Goal: Information Seeking & Learning: Find specific fact

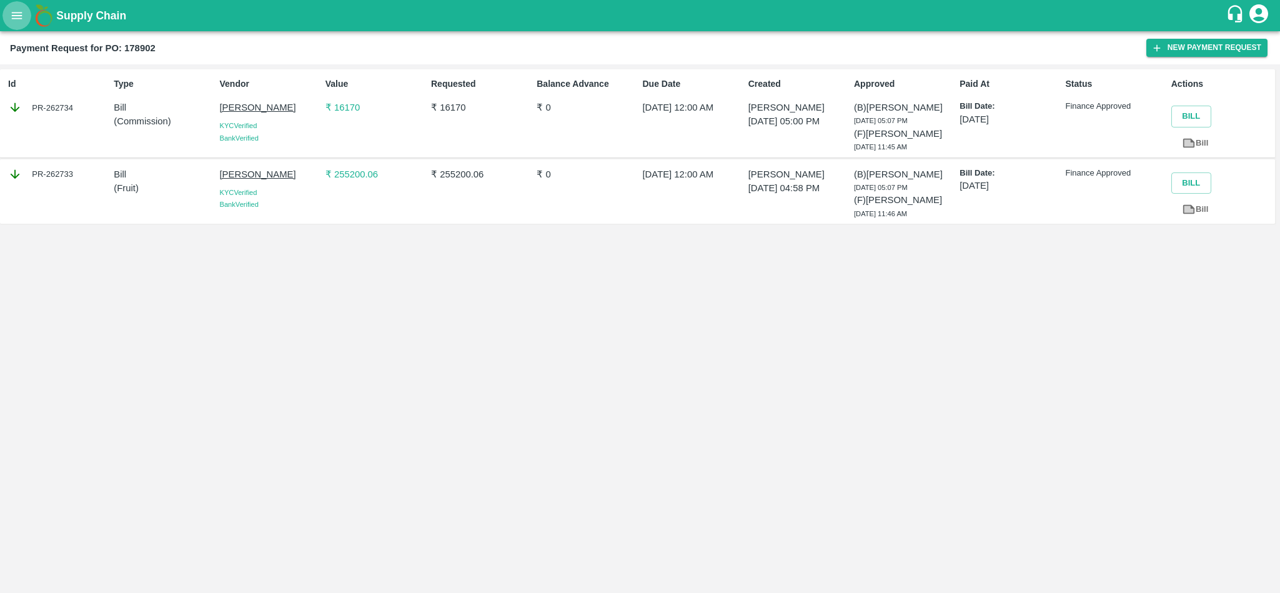
click at [10, 10] on icon "open drawer" at bounding box center [17, 16] width 14 height 14
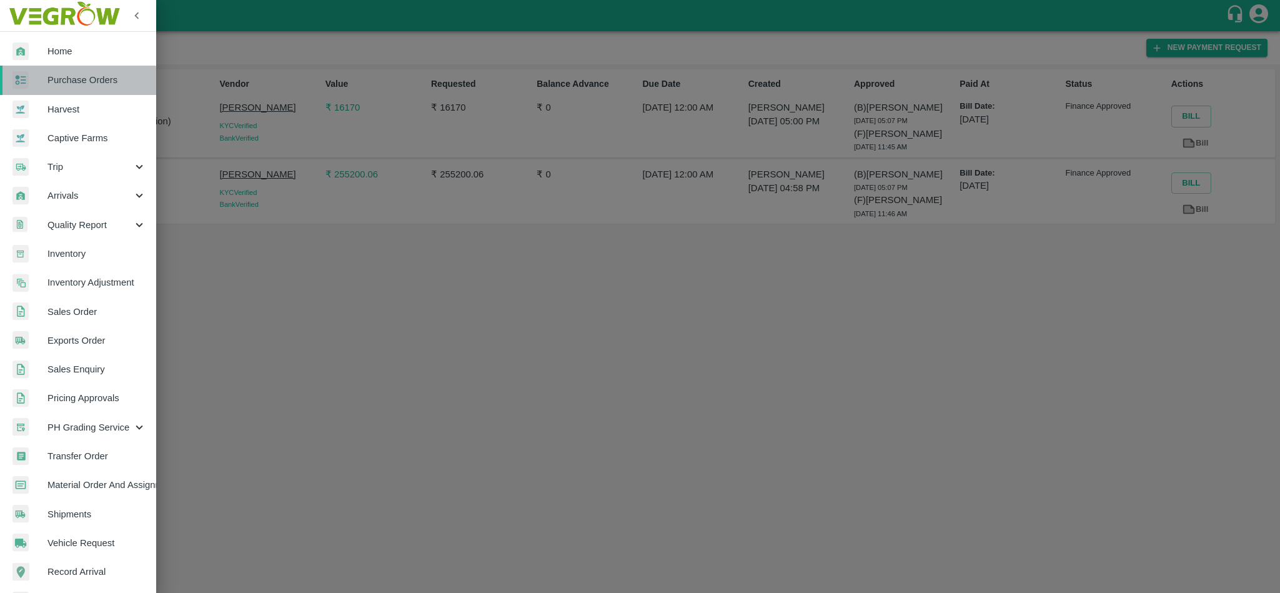
click at [59, 90] on link "Purchase Orders" at bounding box center [78, 80] width 156 height 29
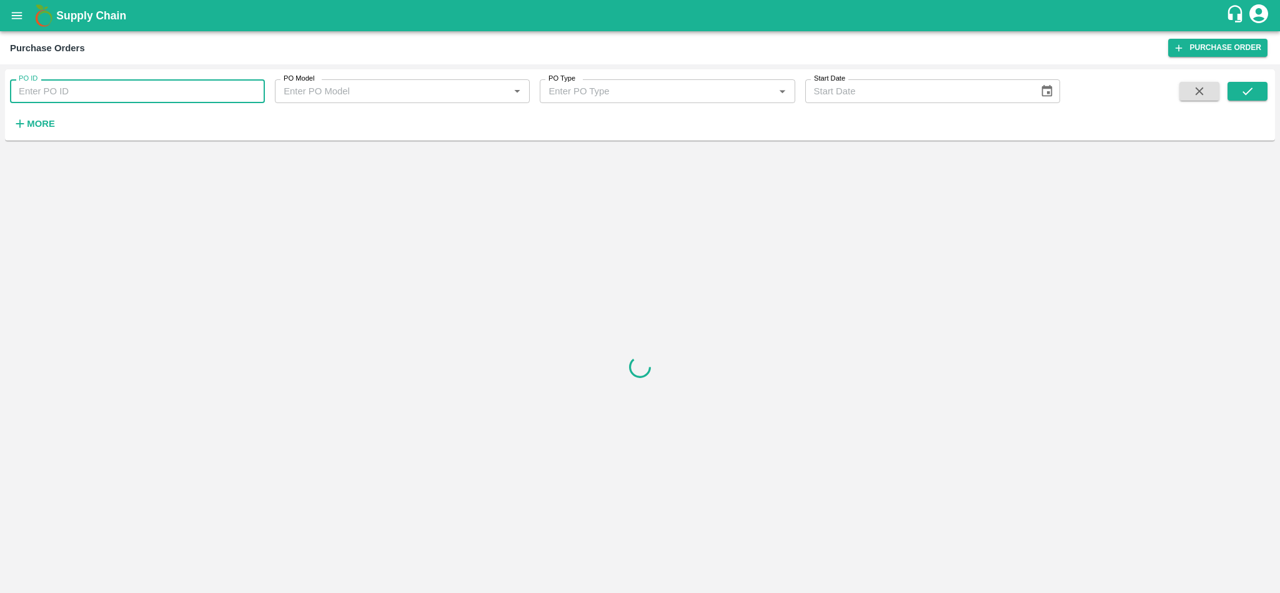
click at [90, 92] on input "PO ID" at bounding box center [137, 91] width 255 height 24
paste input "178713"
type input "178713"
click at [1250, 92] on icon "submit" at bounding box center [1248, 91] width 14 height 14
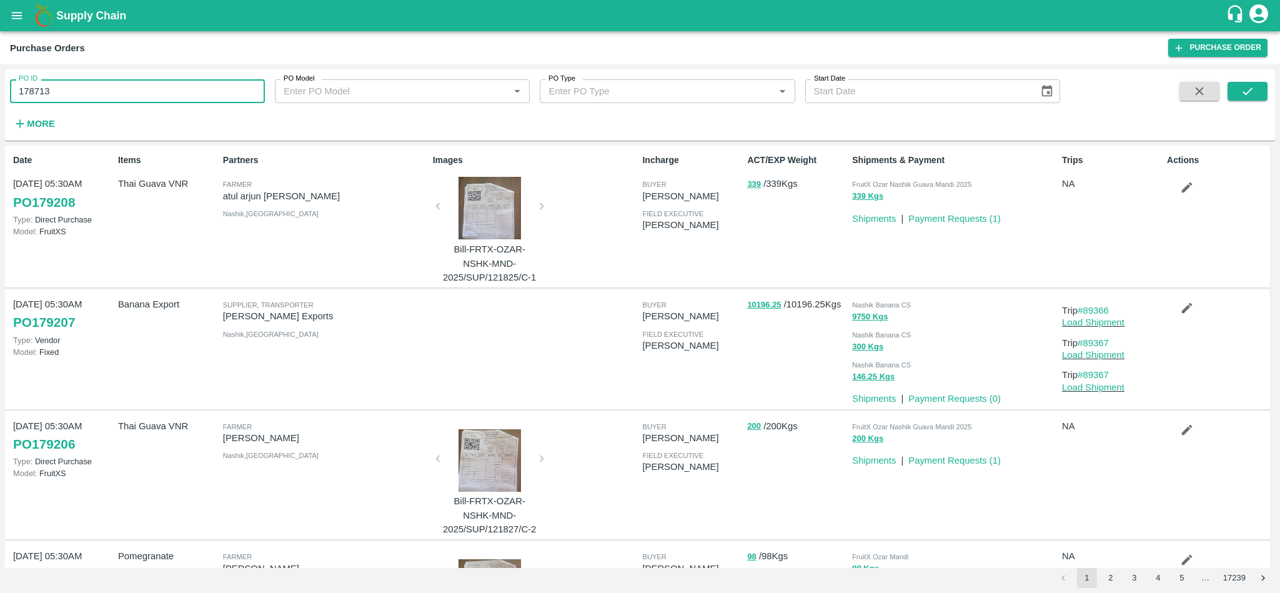
click at [171, 86] on input "178713" at bounding box center [137, 91] width 255 height 24
paste input "text"
click at [1238, 96] on button "submit" at bounding box center [1248, 91] width 40 height 19
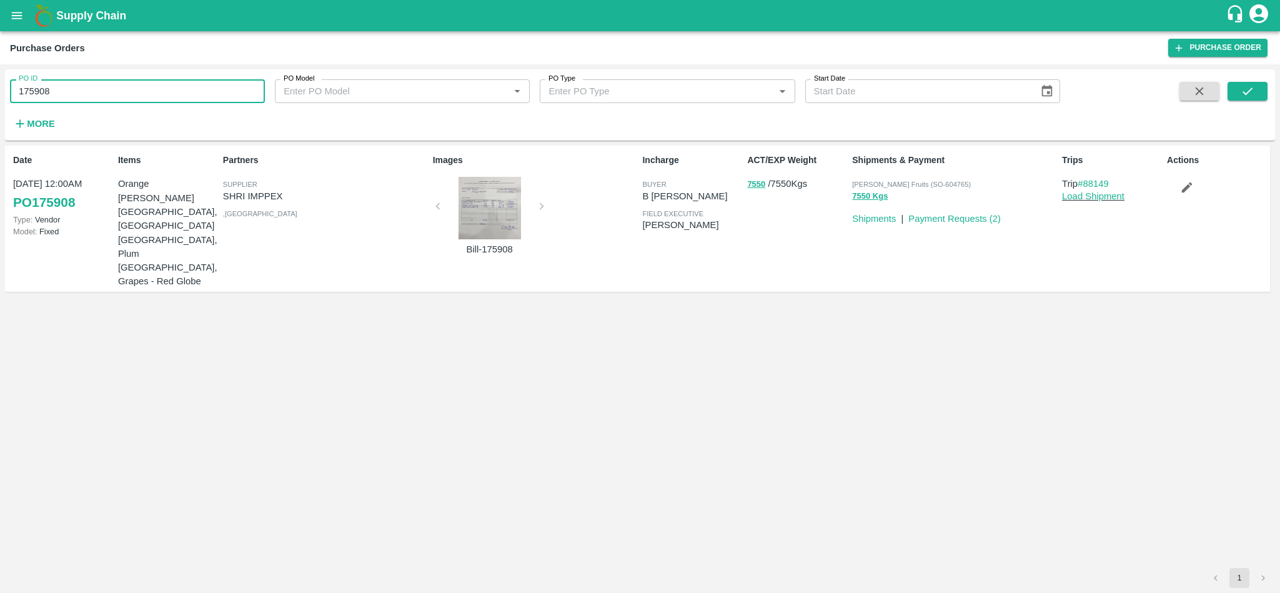
click at [122, 94] on input "175908" at bounding box center [137, 91] width 255 height 24
paste input "text"
type input "177570"
click at [1245, 94] on icon "submit" at bounding box center [1248, 90] width 10 height 7
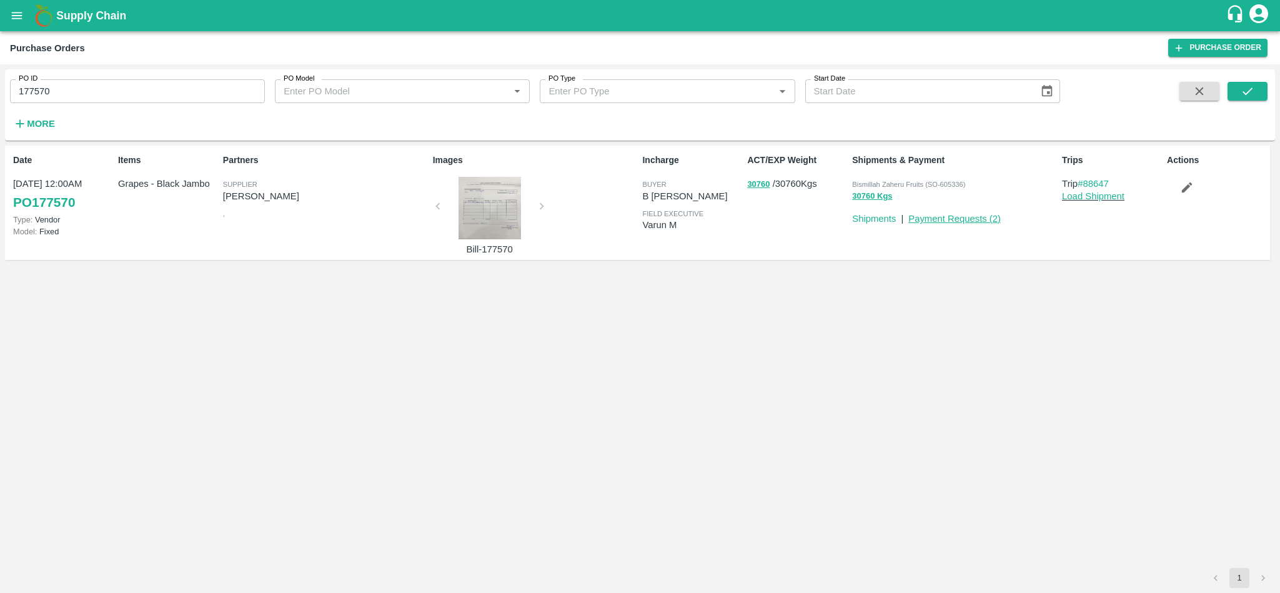
click at [958, 214] on link "Payment Requests ( 2 )" at bounding box center [955, 219] width 92 height 10
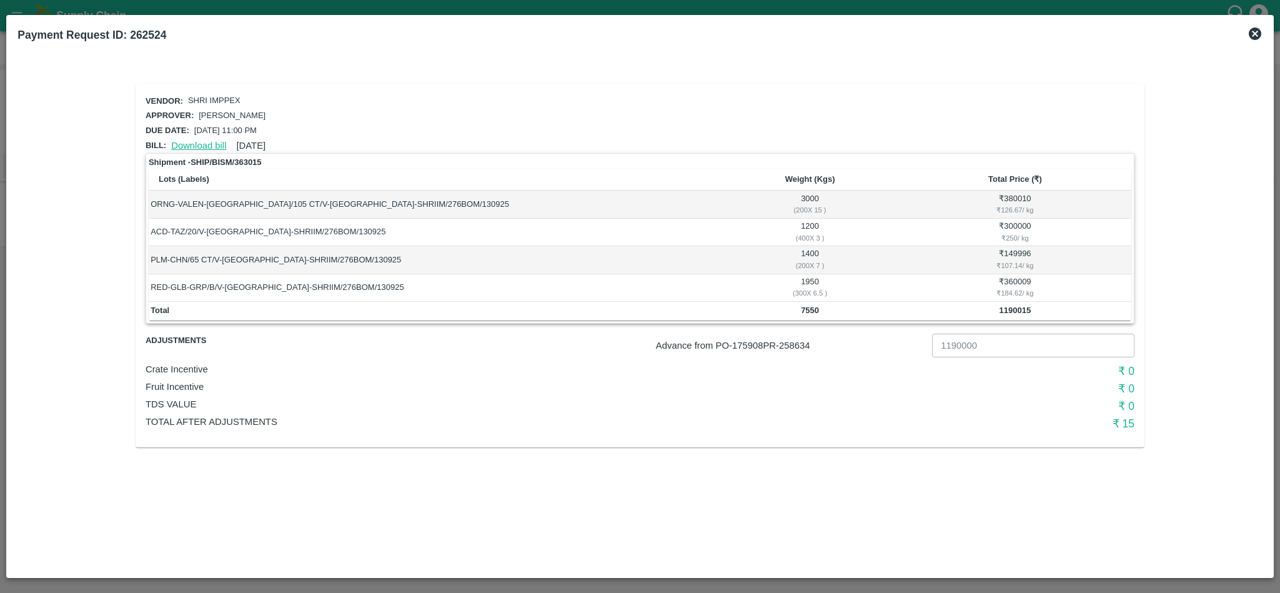
click at [195, 144] on link "Download bill" at bounding box center [198, 146] width 55 height 10
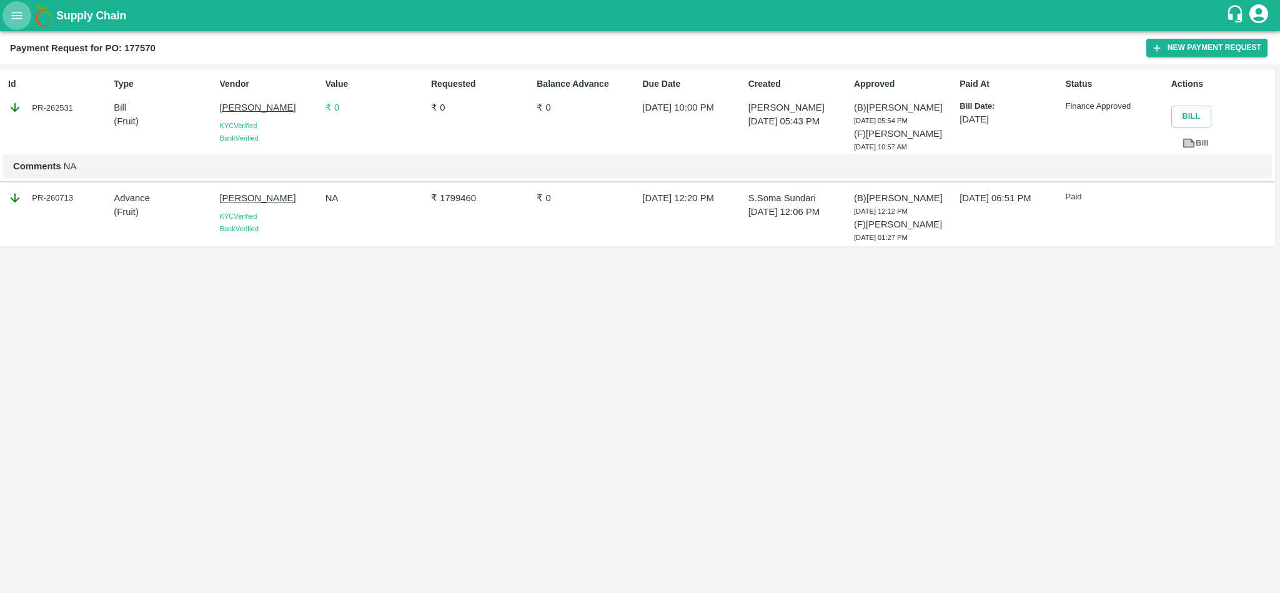
click at [21, 6] on button "open drawer" at bounding box center [16, 15] width 29 height 29
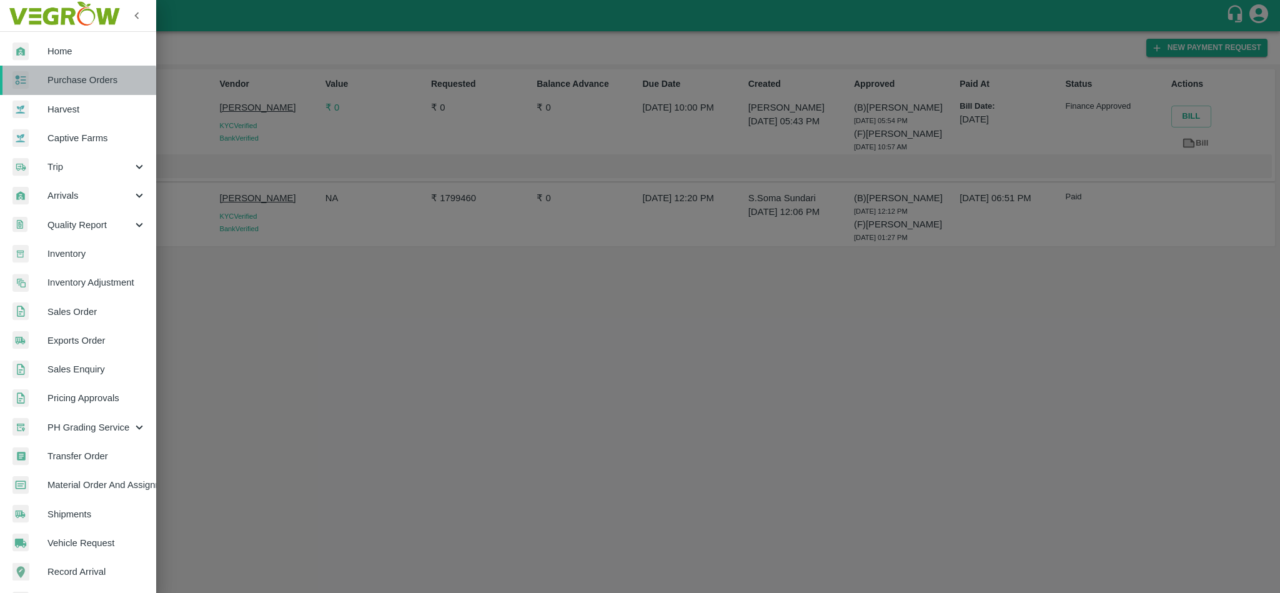
click at [68, 83] on span "Purchase Orders" at bounding box center [96, 80] width 99 height 14
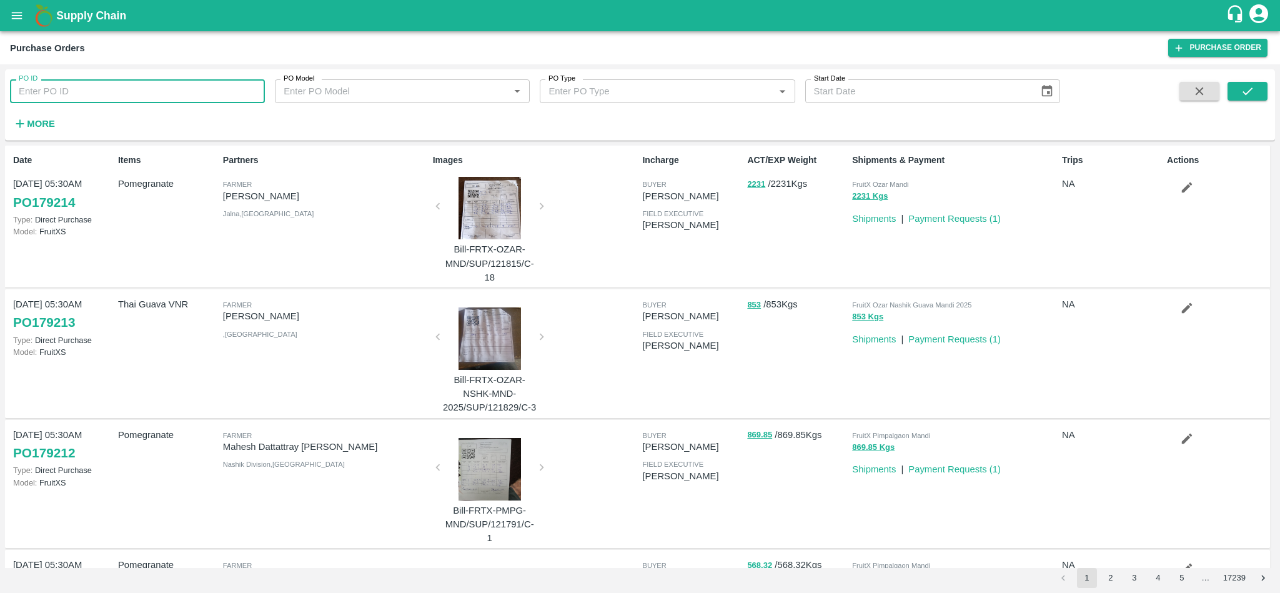
click at [169, 96] on input "PO ID" at bounding box center [137, 91] width 255 height 24
paste input "176566"
click at [1256, 94] on button "submit" at bounding box center [1248, 91] width 40 height 19
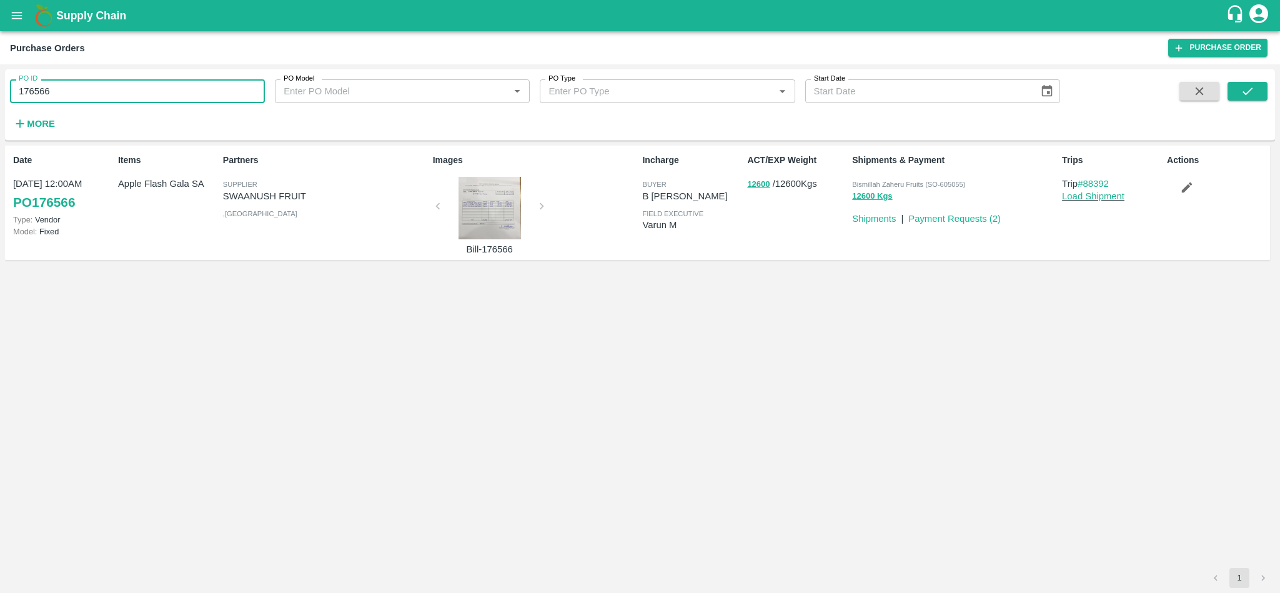
click at [143, 98] on input "176566" at bounding box center [137, 91] width 255 height 24
paste input "text"
type input "178131"
click at [1254, 90] on icon "submit" at bounding box center [1248, 91] width 14 height 14
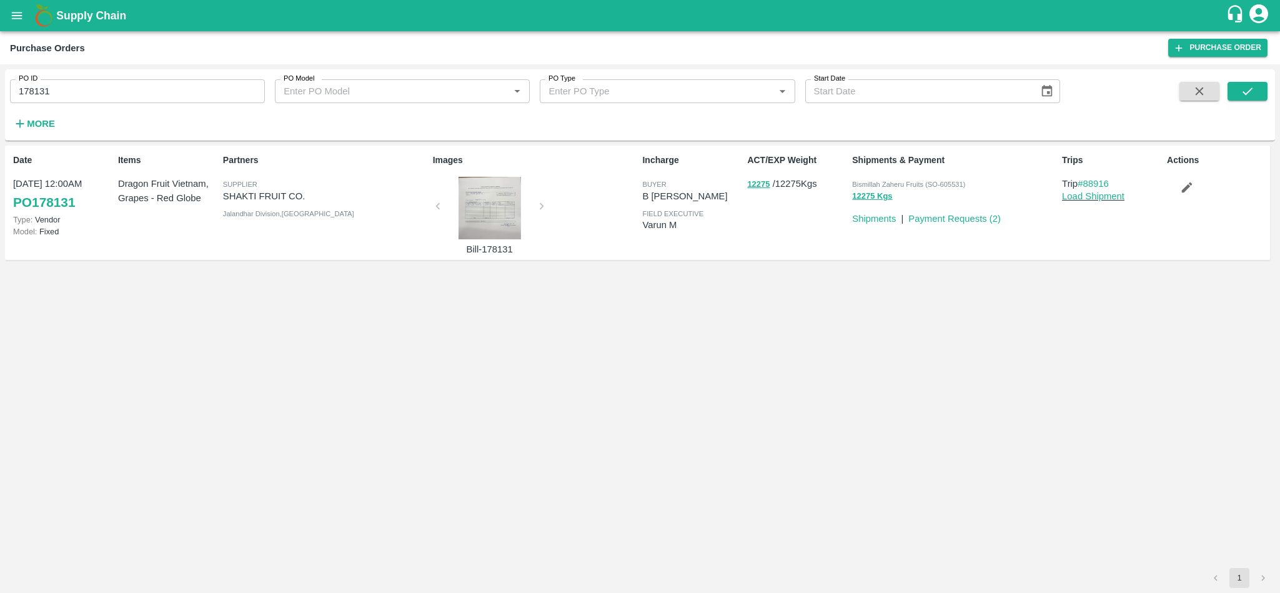
click at [175, 82] on input "178131" at bounding box center [137, 91] width 255 height 24
paste input "text"
type input "175858"
click at [1247, 89] on icon "submit" at bounding box center [1248, 91] width 14 height 14
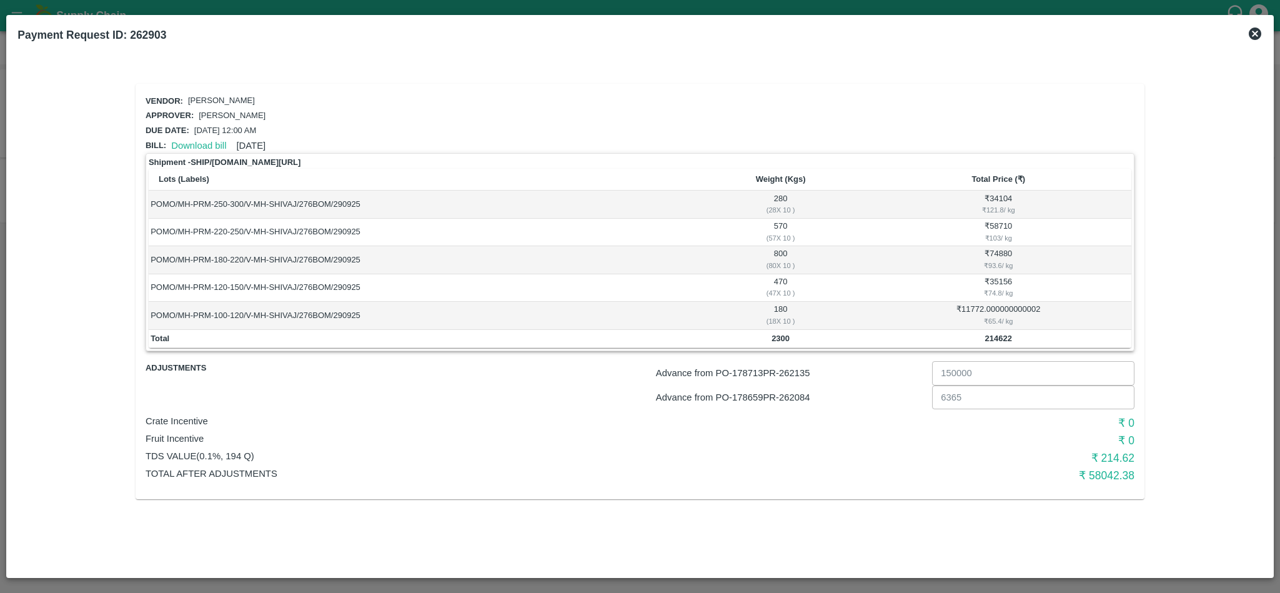
click at [802, 372] on p "Advance from PO- 178713 PR- 262135" at bounding box center [791, 373] width 271 height 14
copy p "262135"
click at [802, 372] on p "Advance from PO- 178713 PR- 262135" at bounding box center [791, 373] width 271 height 14
click at [793, 381] on div "Advance from PO- 178659 PR- 262084 6365 ​" at bounding box center [720, 395] width 829 height 29
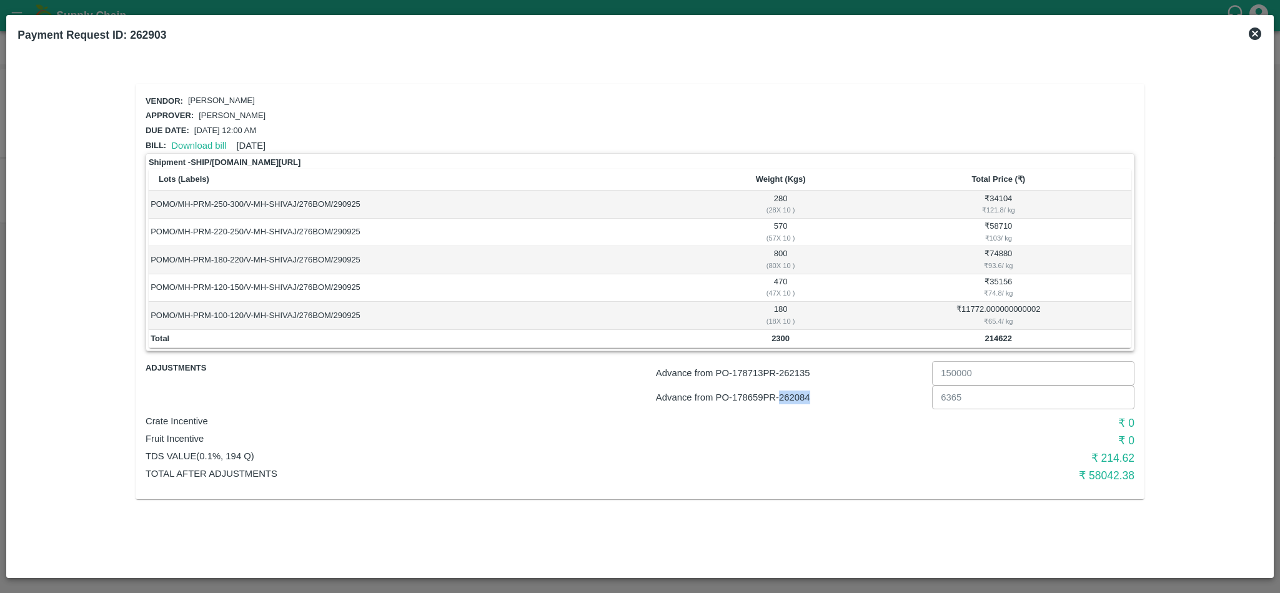
click at [793, 381] on div "Advance from PO- 178659 PR- 262084 6365 ​" at bounding box center [720, 395] width 829 height 29
click at [797, 373] on p "Advance from PO- 178713 PR- 262135" at bounding box center [791, 373] width 271 height 14
copy p "262135"
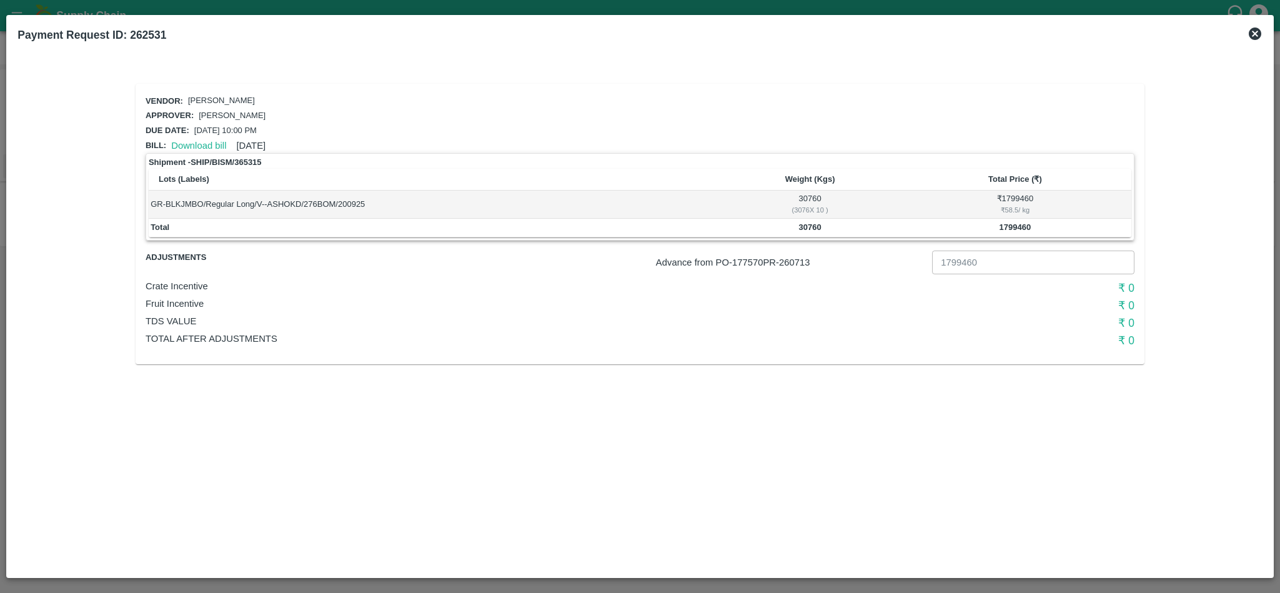
click at [795, 263] on p "Advance from PO- 177570 PR- 260713" at bounding box center [791, 263] width 271 height 14
copy p "260713"
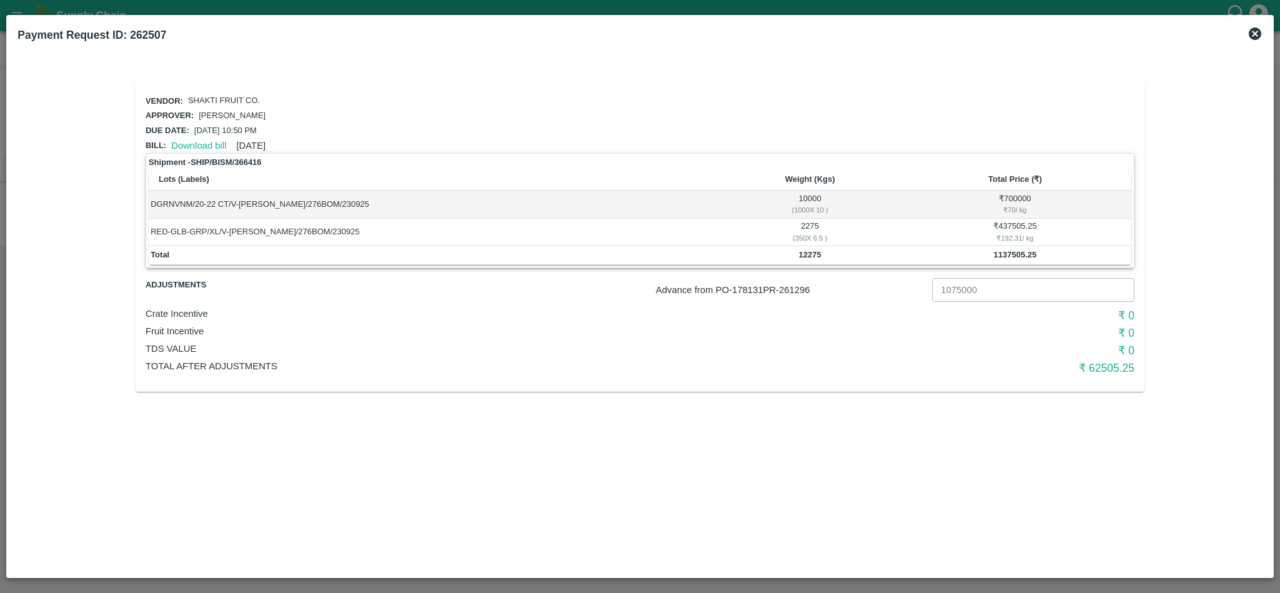
click at [810, 292] on p "Advance from PO- 178131 PR- 261296" at bounding box center [791, 290] width 271 height 14
copy p "261296"
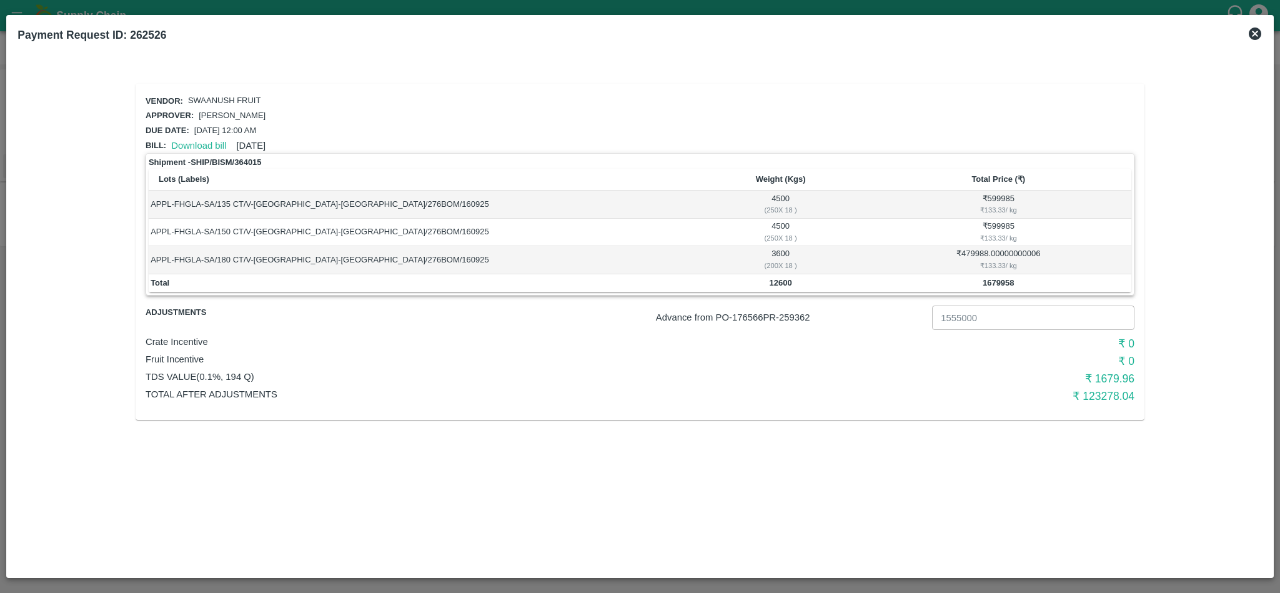
click at [802, 317] on p "Advance from PO- 176566 PR- 259362" at bounding box center [791, 318] width 271 height 14
copy p "259362"
